Goal: Obtain resource: Obtain resource

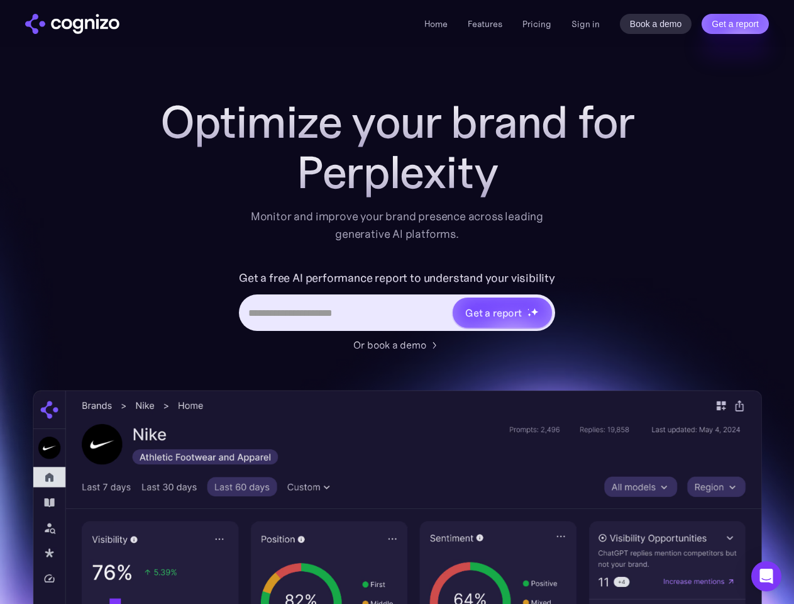
click at [735, 24] on link "Get a report" at bounding box center [735, 24] width 67 height 20
click at [0, 0] on input "Last name *" at bounding box center [0, 0] width 0 height 0
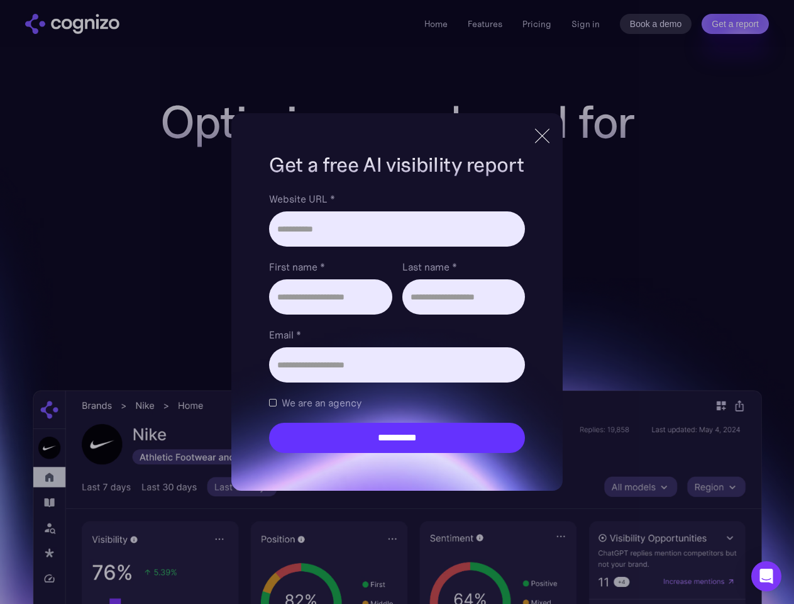
click at [766, 576] on icon "Open Intercom Messenger" at bounding box center [766, 575] width 13 height 15
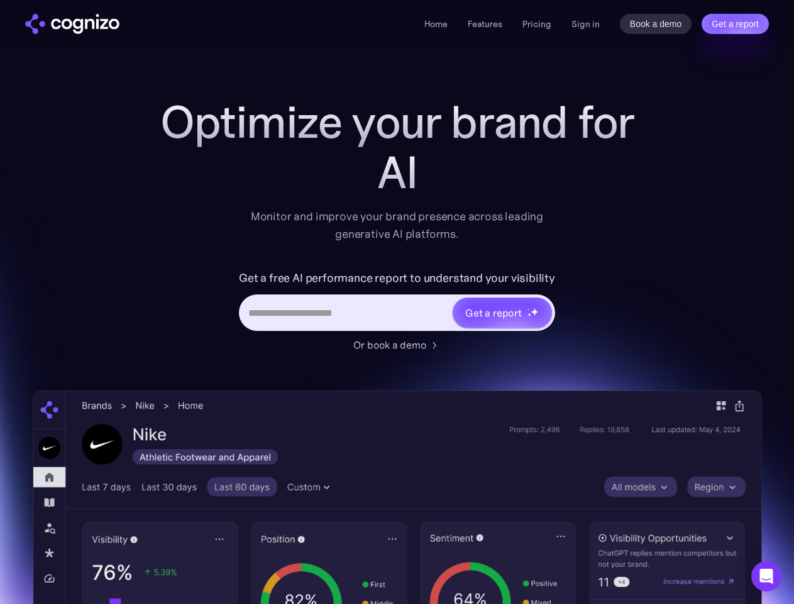
click at [735, 24] on link "Get a report" at bounding box center [735, 24] width 67 height 20
